Goal: Navigation & Orientation: Find specific page/section

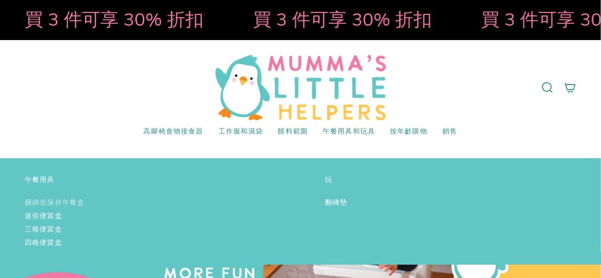
click at [70, 205] on font "捆綁並保存午餐盒" at bounding box center [55, 202] width 60 height 9
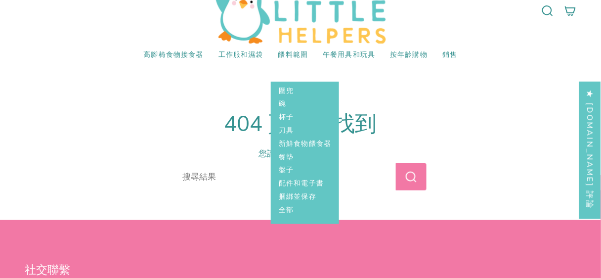
scroll to position [79, 0]
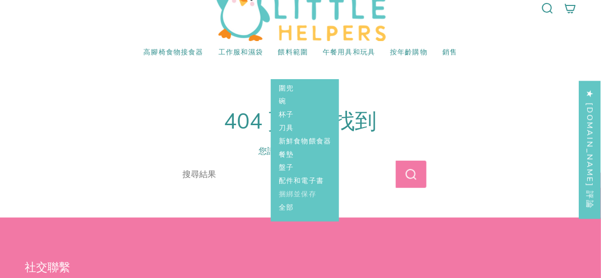
click at [305, 196] on font "捆綁並保存" at bounding box center [298, 193] width 38 height 9
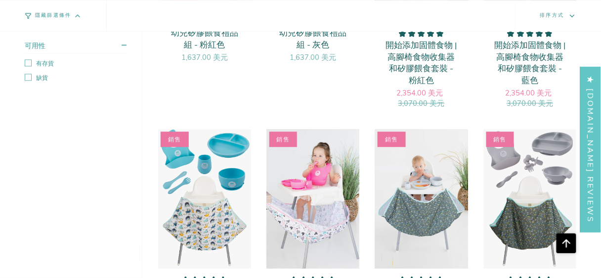
scroll to position [632, 0]
